Goal: Check status

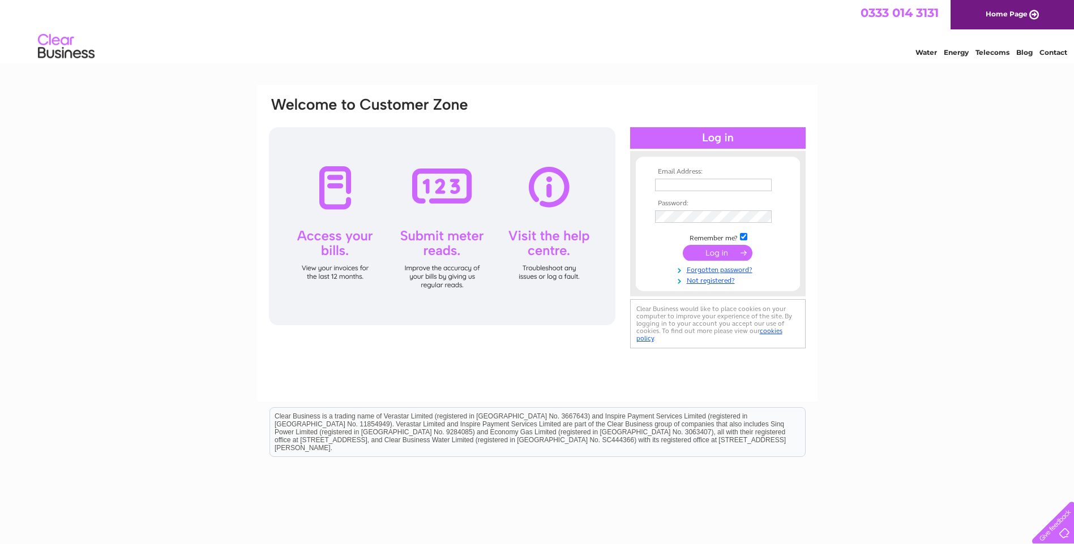
type input "[EMAIL_ADDRESS][DOMAIN_NAME]"
click at [730, 250] on input "submit" at bounding box center [717, 253] width 70 height 16
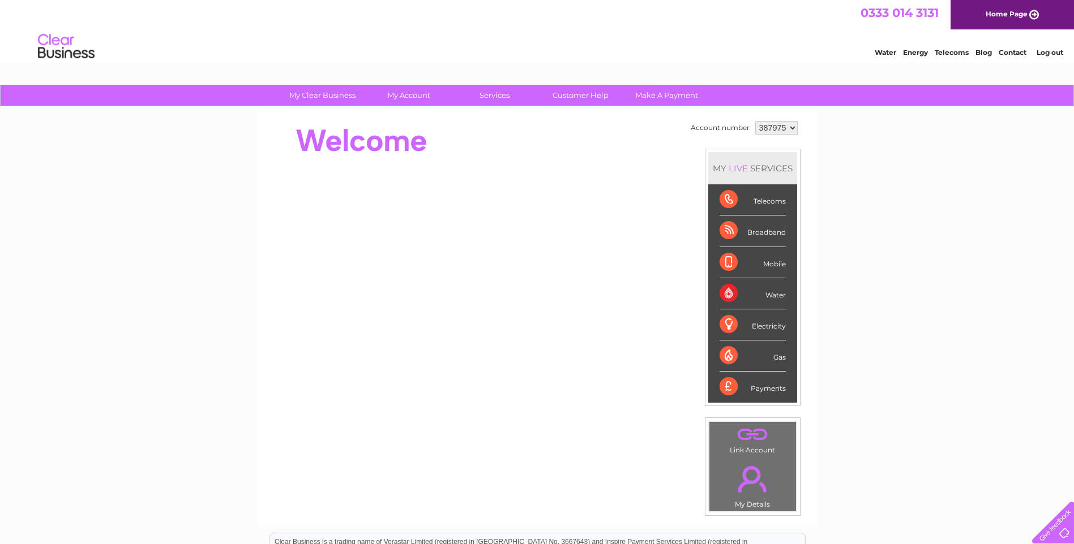
click at [724, 201] on div "Telecoms" at bounding box center [752, 199] width 66 height 31
click at [725, 390] on div "Payments" at bounding box center [752, 387] width 66 height 31
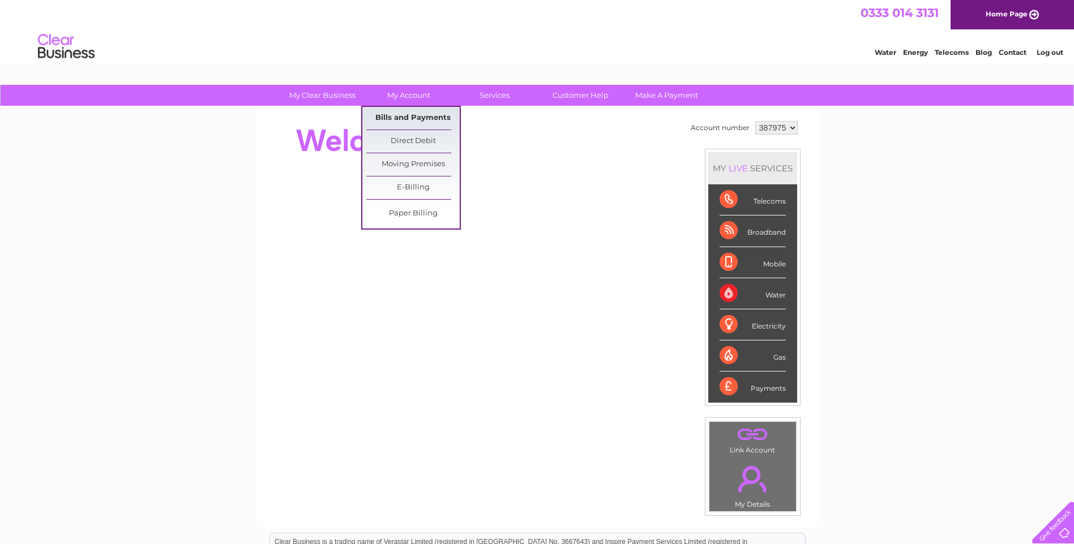
click at [404, 110] on link "Bills and Payments" at bounding box center [412, 118] width 93 height 23
click at [405, 120] on link "Bills and Payments" at bounding box center [412, 118] width 93 height 23
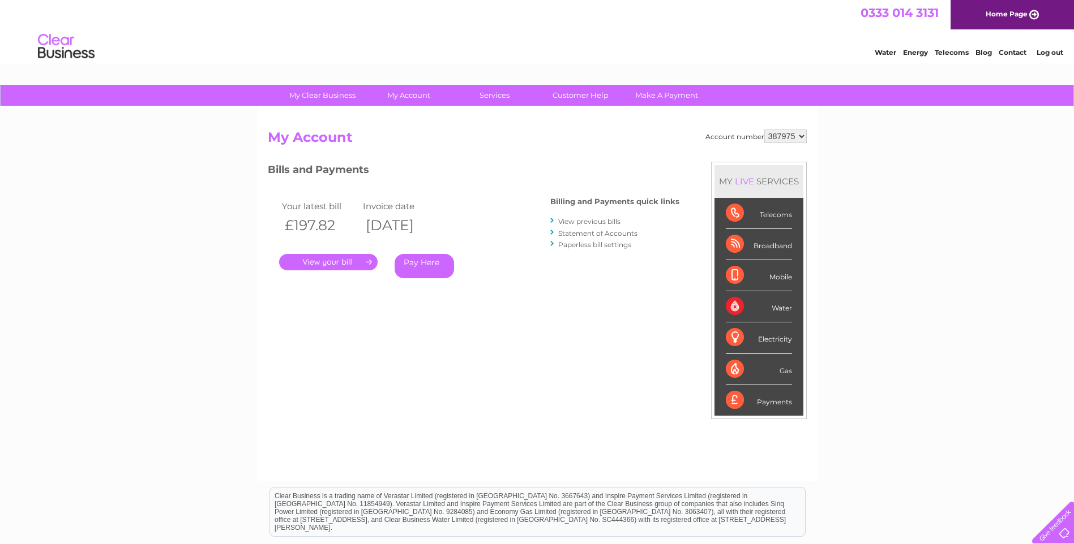
click at [349, 264] on link "." at bounding box center [328, 262] width 98 height 16
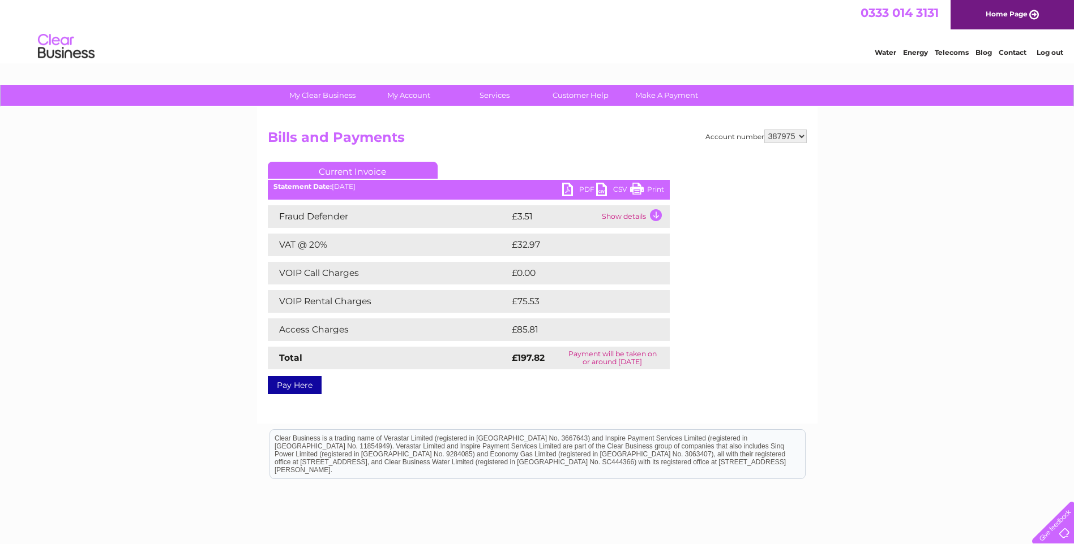
drag, startPoint x: 637, startPoint y: 188, endPoint x: 63, endPoint y: 58, distance: 587.9
click at [637, 188] on link "Print" at bounding box center [647, 191] width 34 height 16
